Goal: Communication & Community: Answer question/provide support

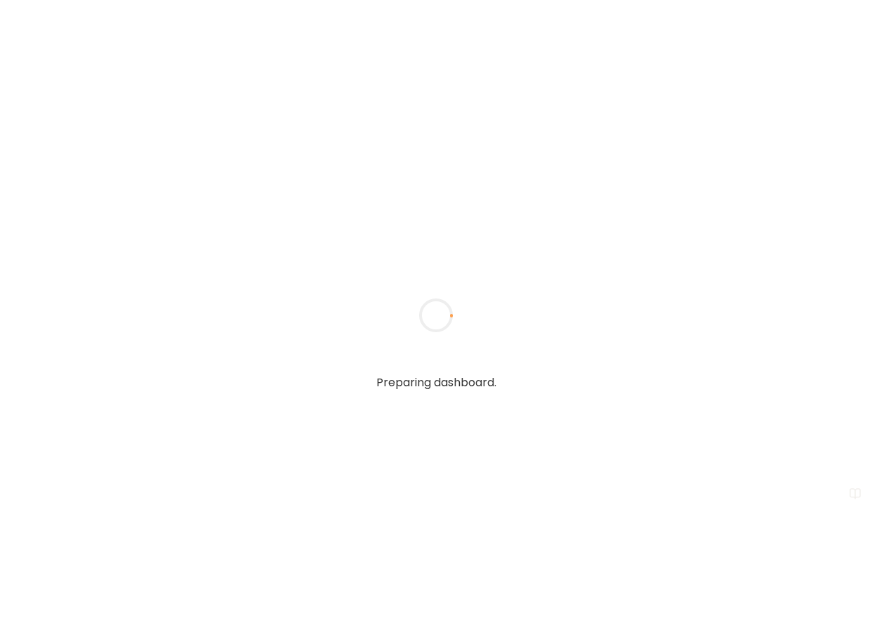
type input "**********"
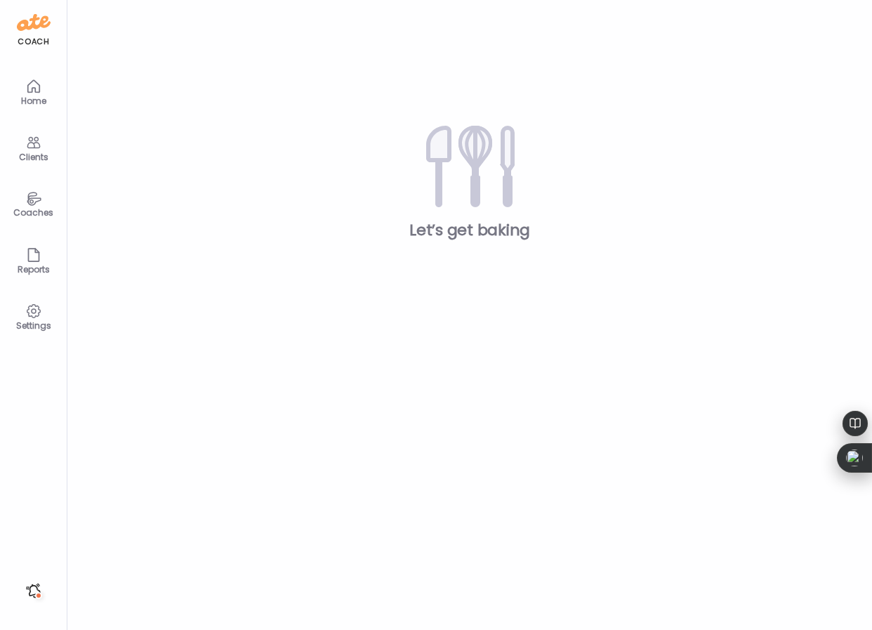
click at [34, 147] on icon at bounding box center [33, 142] width 17 height 17
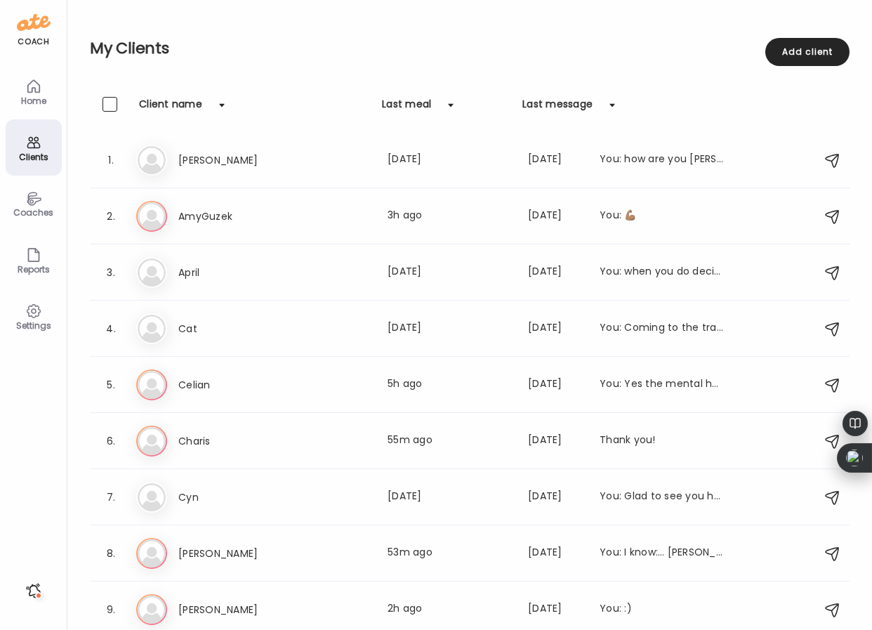
click at [34, 147] on icon at bounding box center [33, 142] width 17 height 17
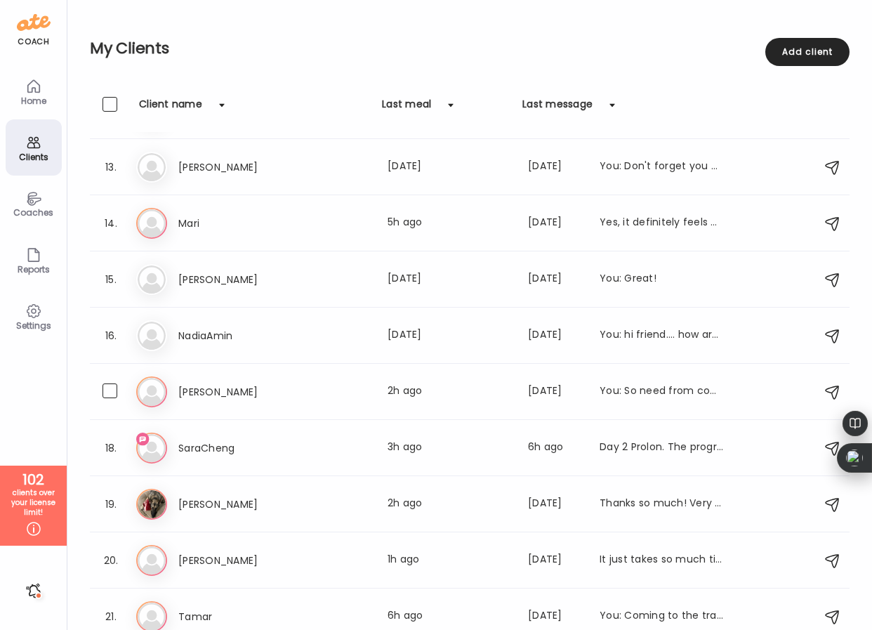
scroll to position [680, 0]
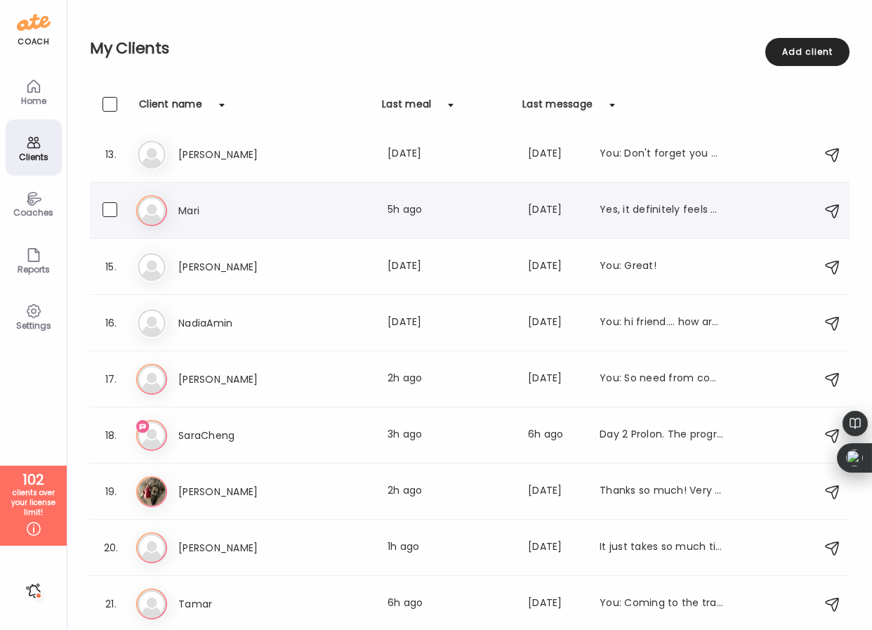
click at [189, 214] on h3 "Mari" at bounding box center [240, 210] width 124 height 17
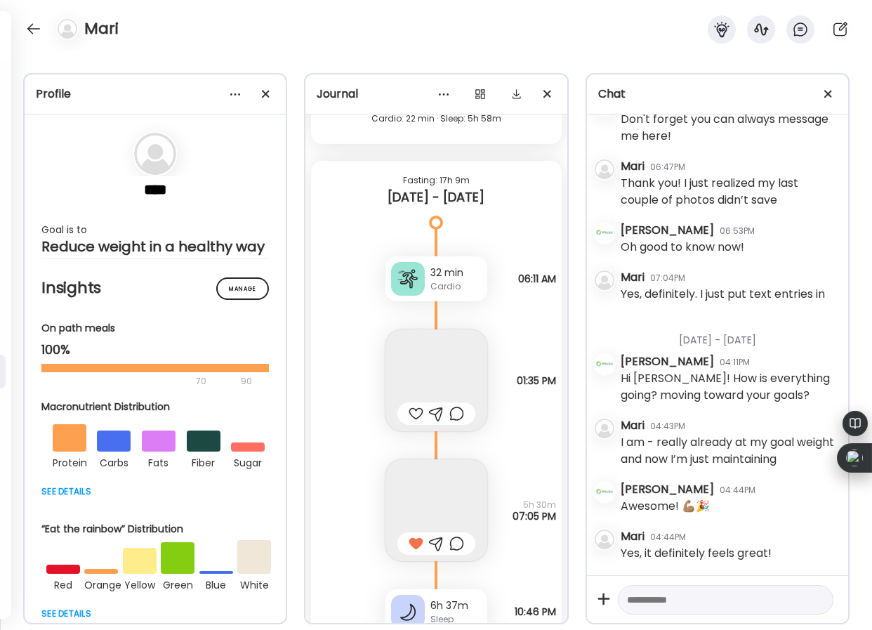
scroll to position [6087, 0]
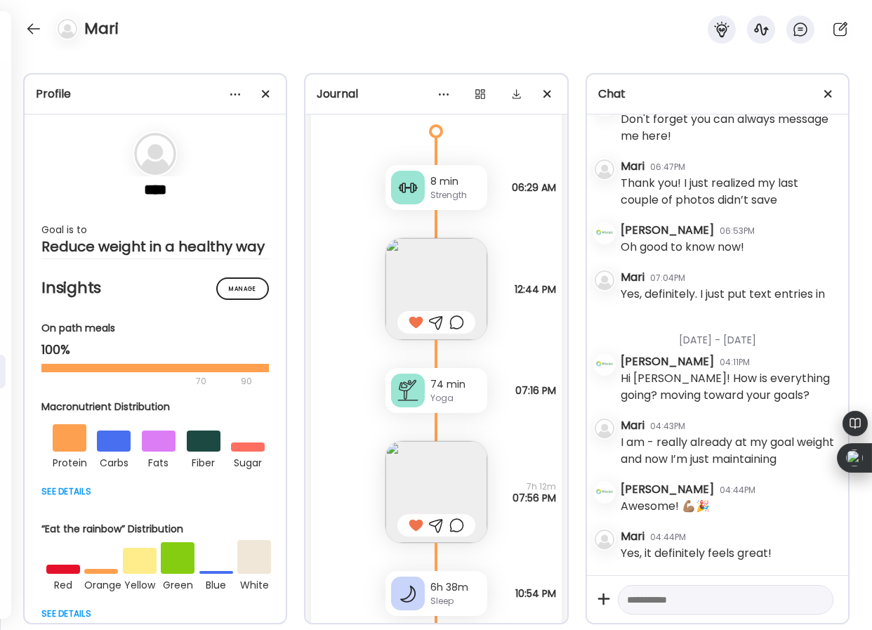
click at [656, 609] on div at bounding box center [726, 600] width 216 height 30
click at [647, 600] on textarea at bounding box center [713, 599] width 172 height 17
type textarea "**********"
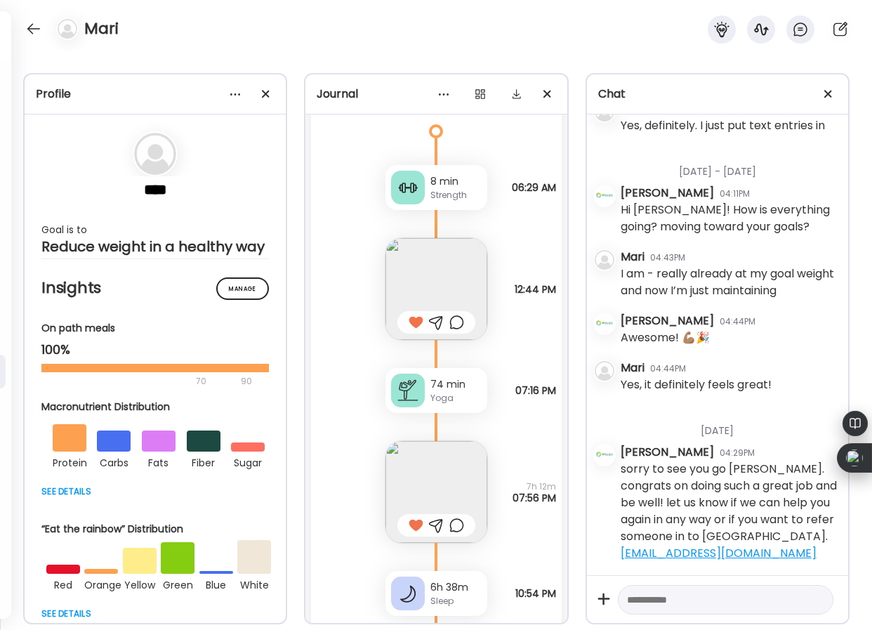
scroll to position [6256, 0]
click at [39, 28] on div at bounding box center [33, 29] width 22 height 22
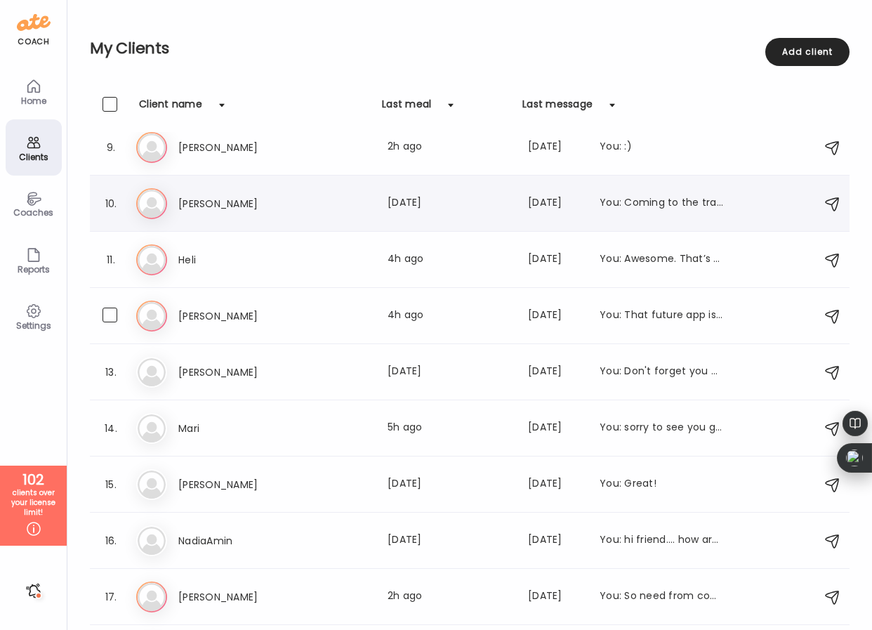
scroll to position [473, 0]
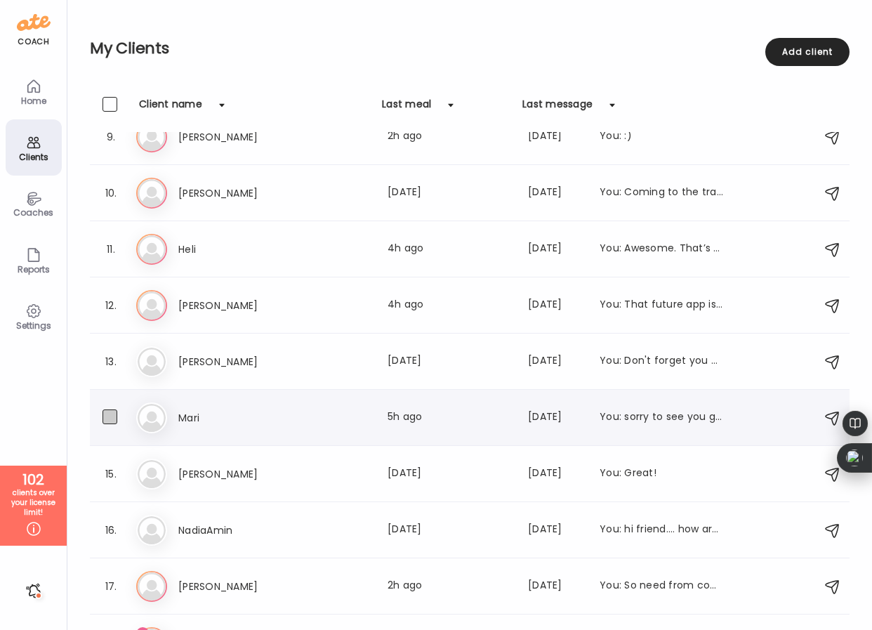
click at [112, 417] on span at bounding box center [110, 416] width 15 height 15
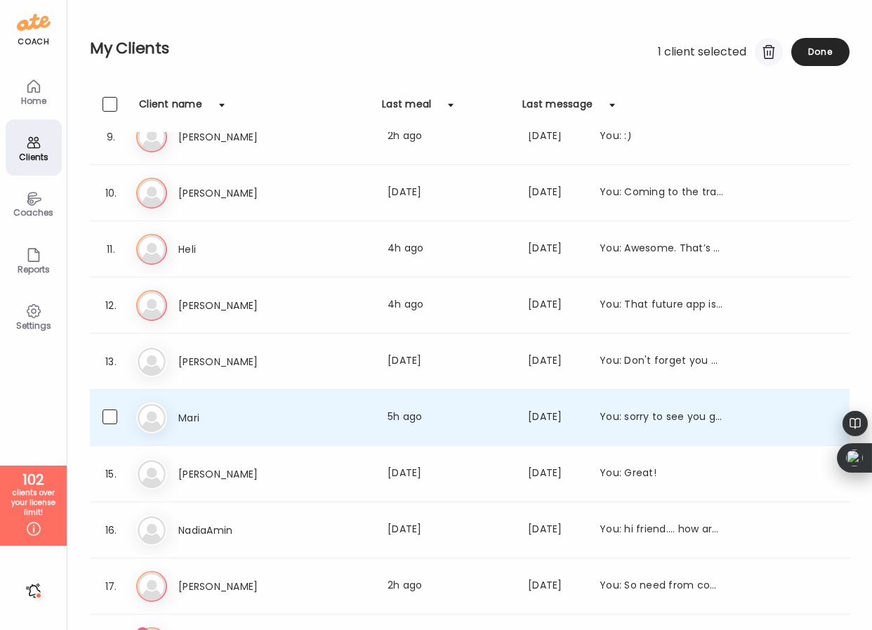
click at [758, 53] on div at bounding box center [769, 52] width 28 height 28
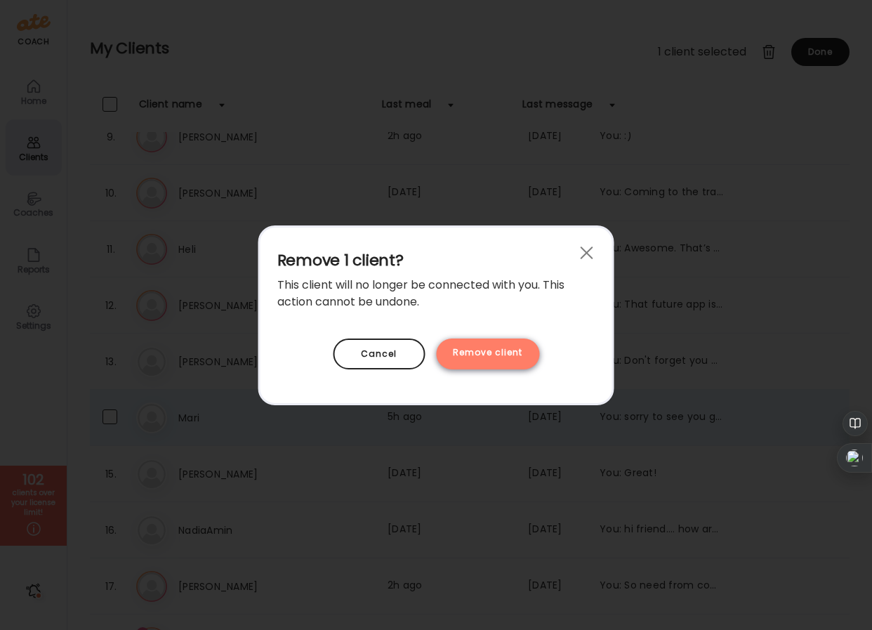
click at [488, 353] on div "Remove client" at bounding box center [487, 353] width 103 height 31
